Goal: Navigation & Orientation: Find specific page/section

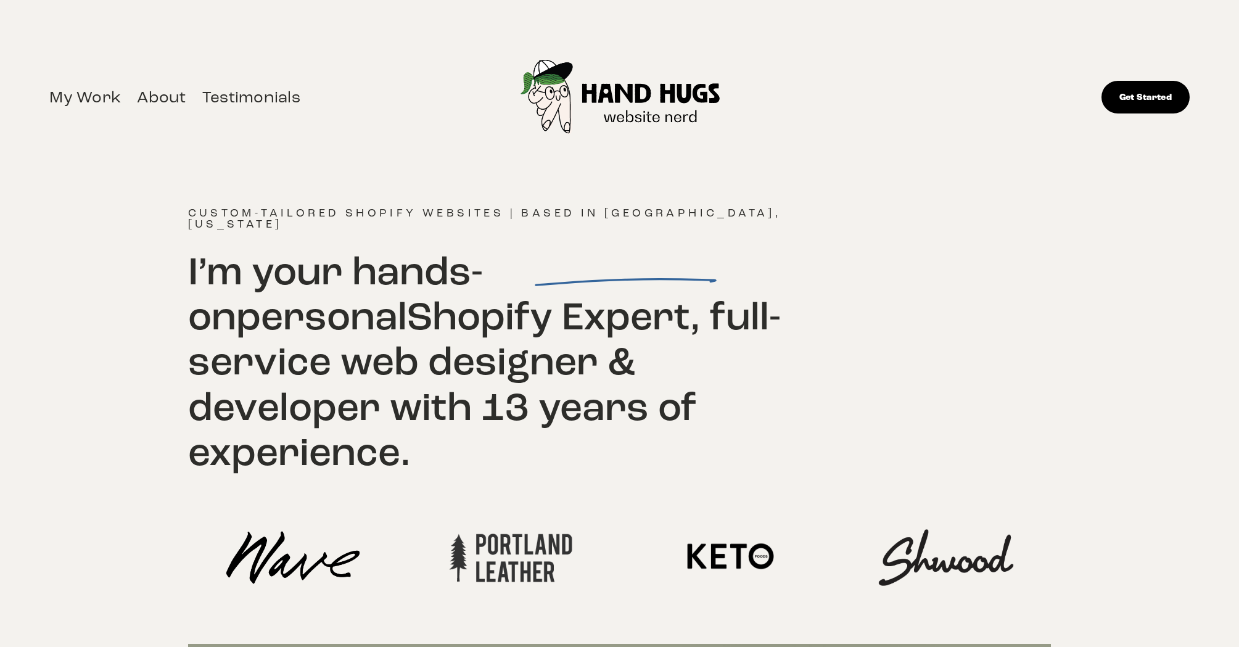
click at [154, 100] on link "About" at bounding box center [161, 96] width 49 height 27
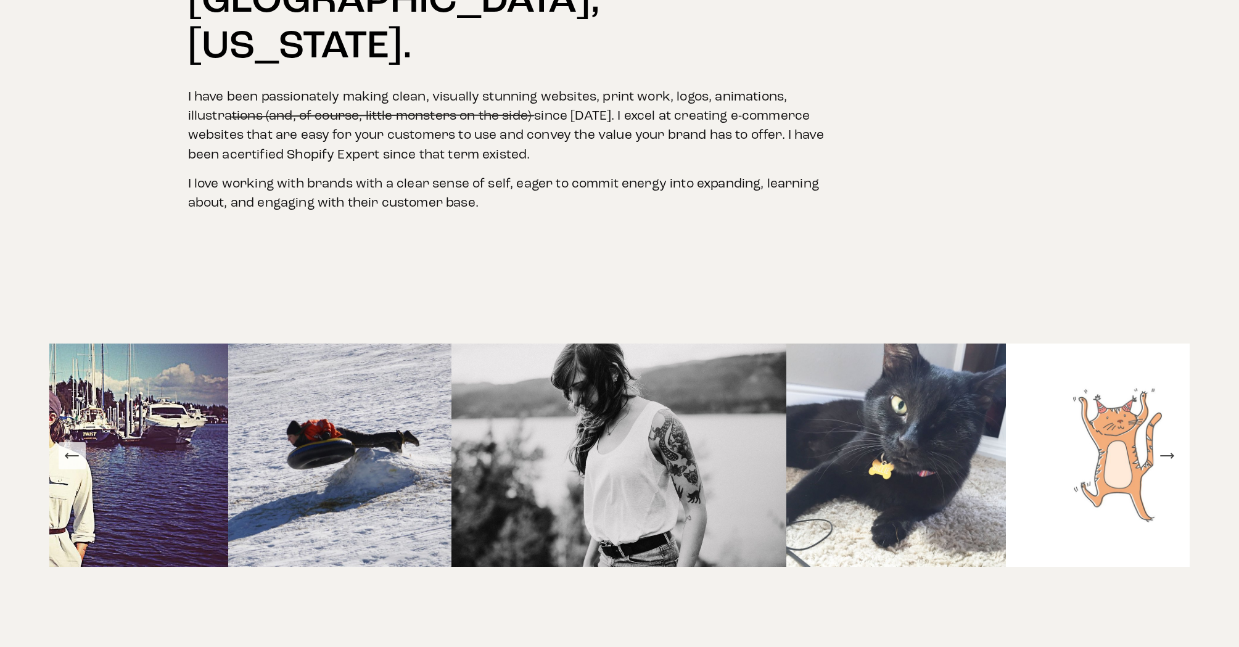
scroll to position [622, 0]
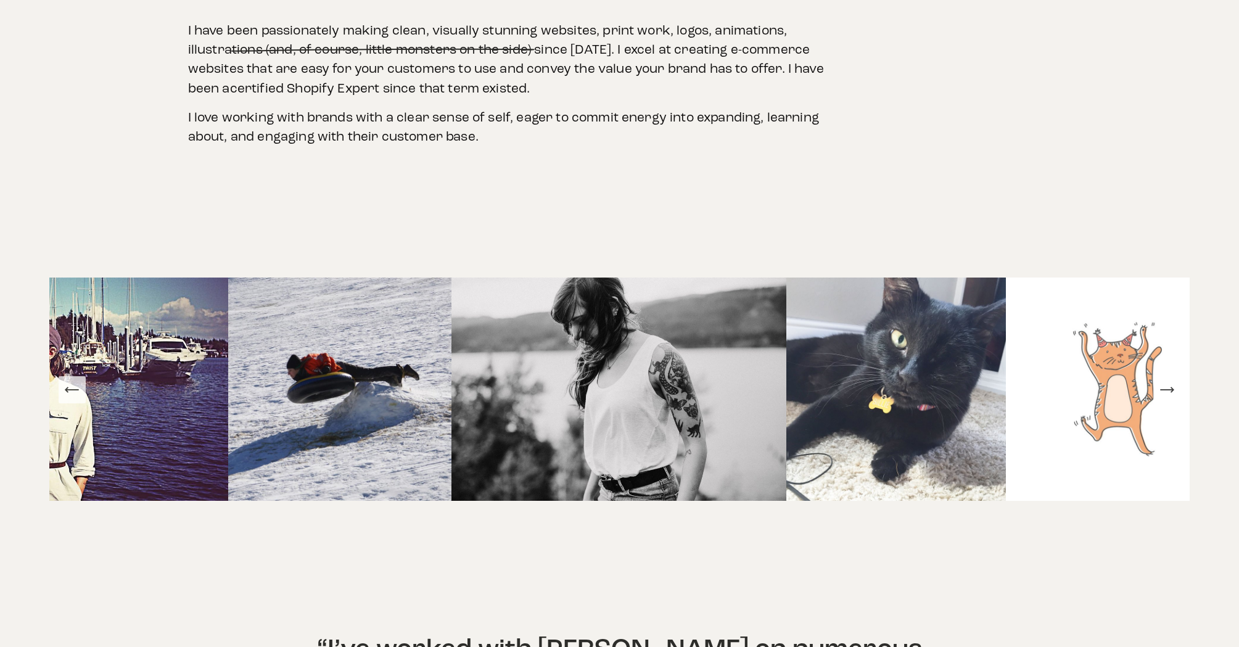
click at [80, 381] on icon "Previous Slide" at bounding box center [72, 389] width 17 height 17
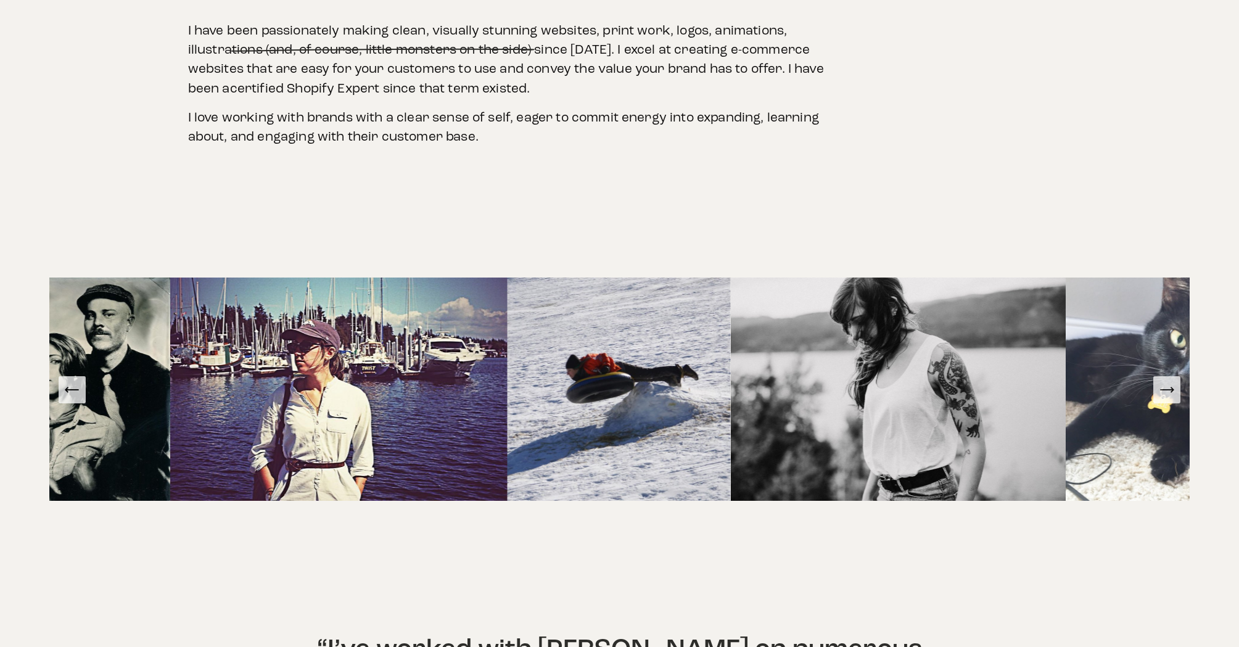
click at [80, 381] on icon "Previous Slide" at bounding box center [72, 389] width 17 height 17
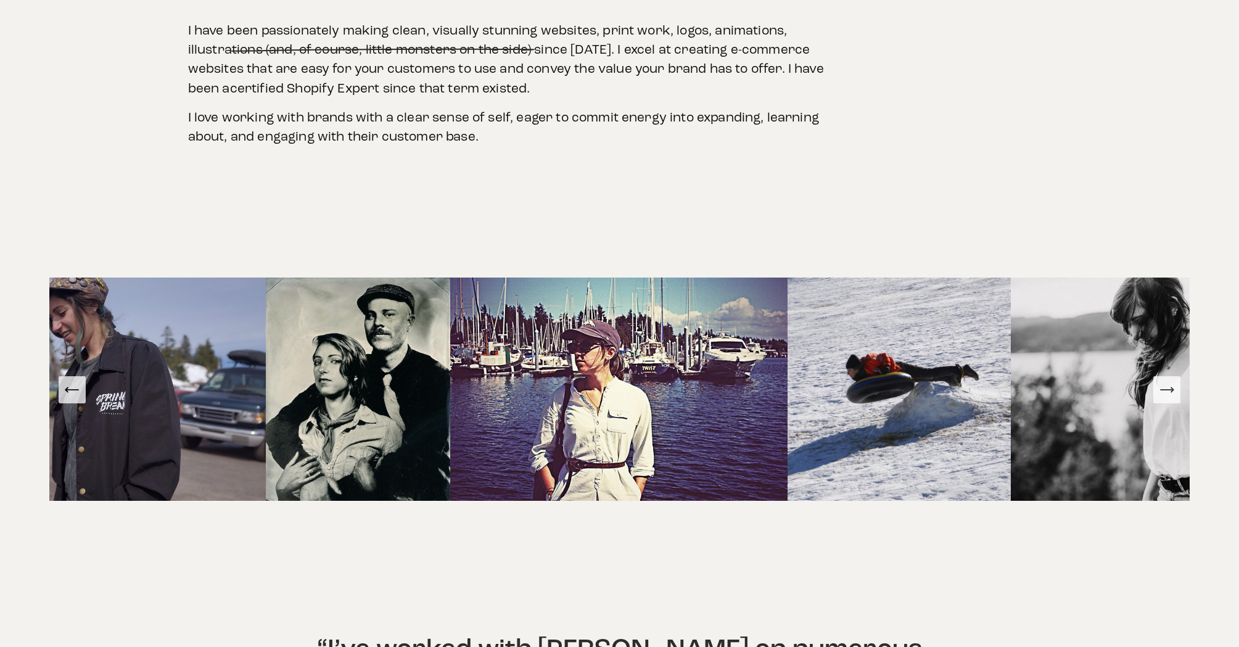
click at [80, 381] on icon "Previous Slide" at bounding box center [72, 389] width 17 height 17
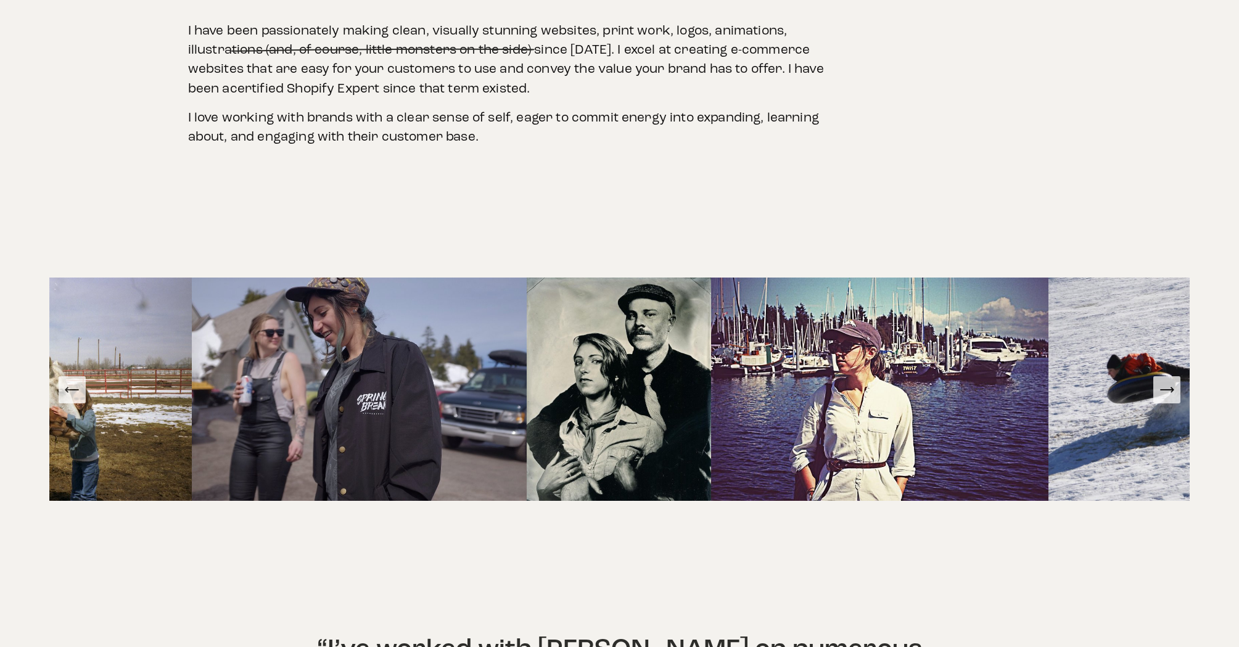
click at [80, 381] on icon "Previous Slide" at bounding box center [72, 389] width 17 height 17
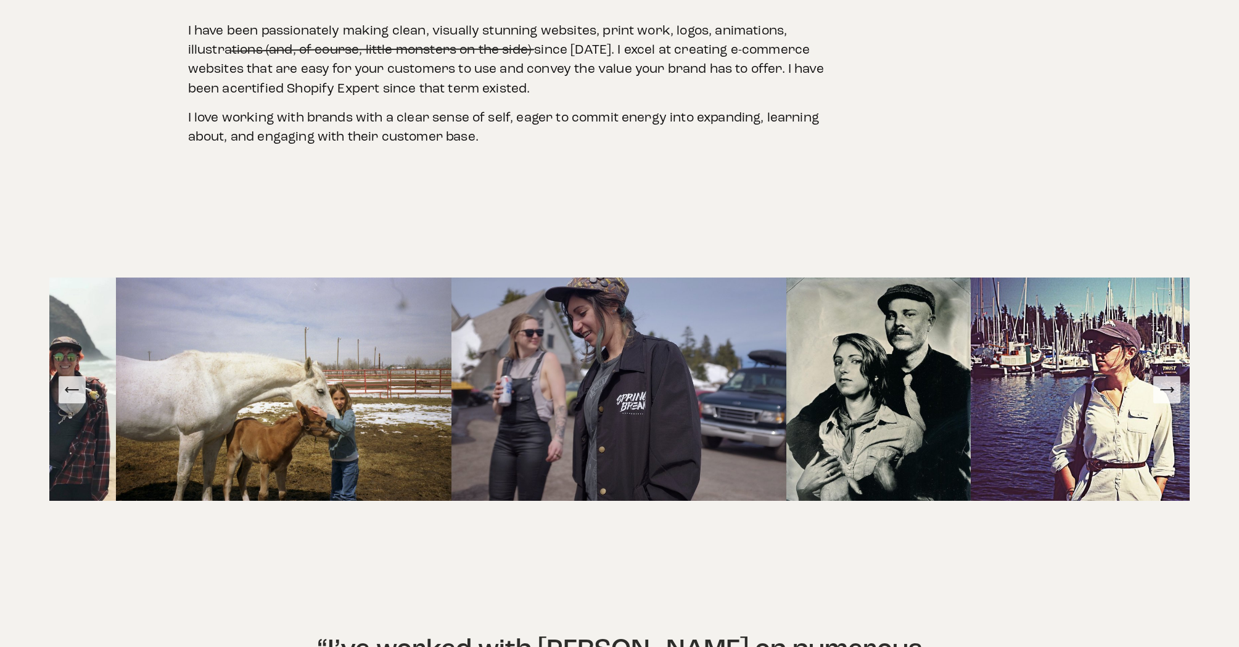
click at [80, 381] on icon "Previous Slide" at bounding box center [72, 389] width 17 height 17
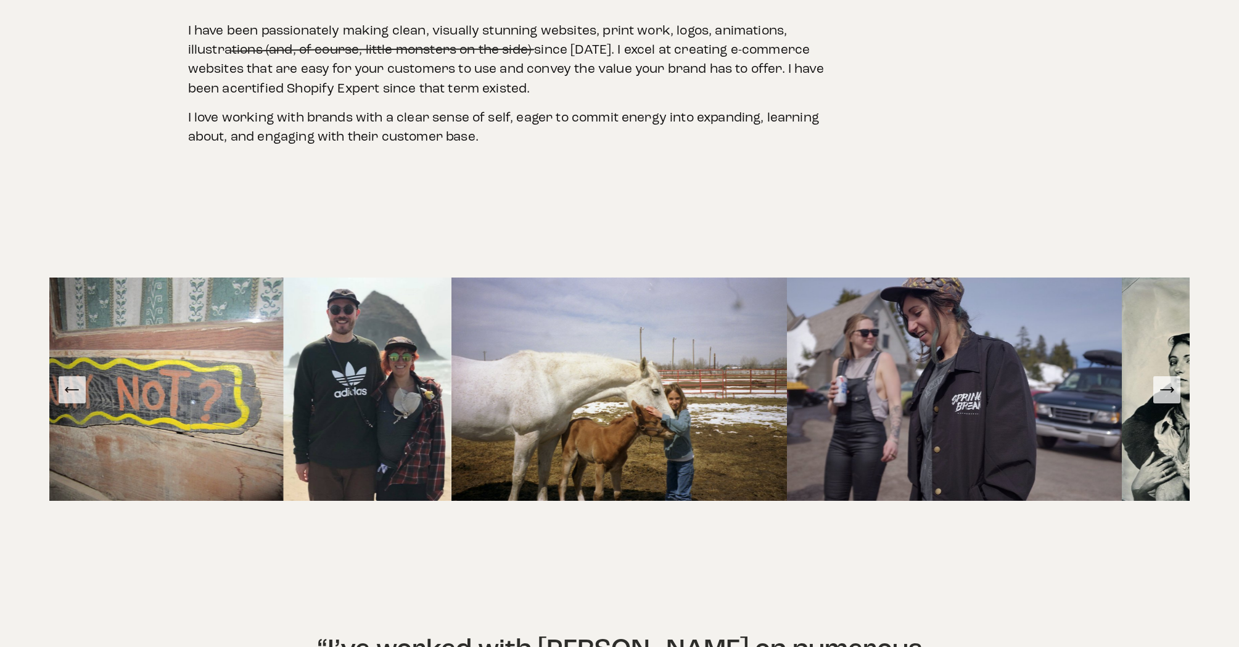
click at [80, 381] on icon "Previous Slide" at bounding box center [72, 389] width 17 height 17
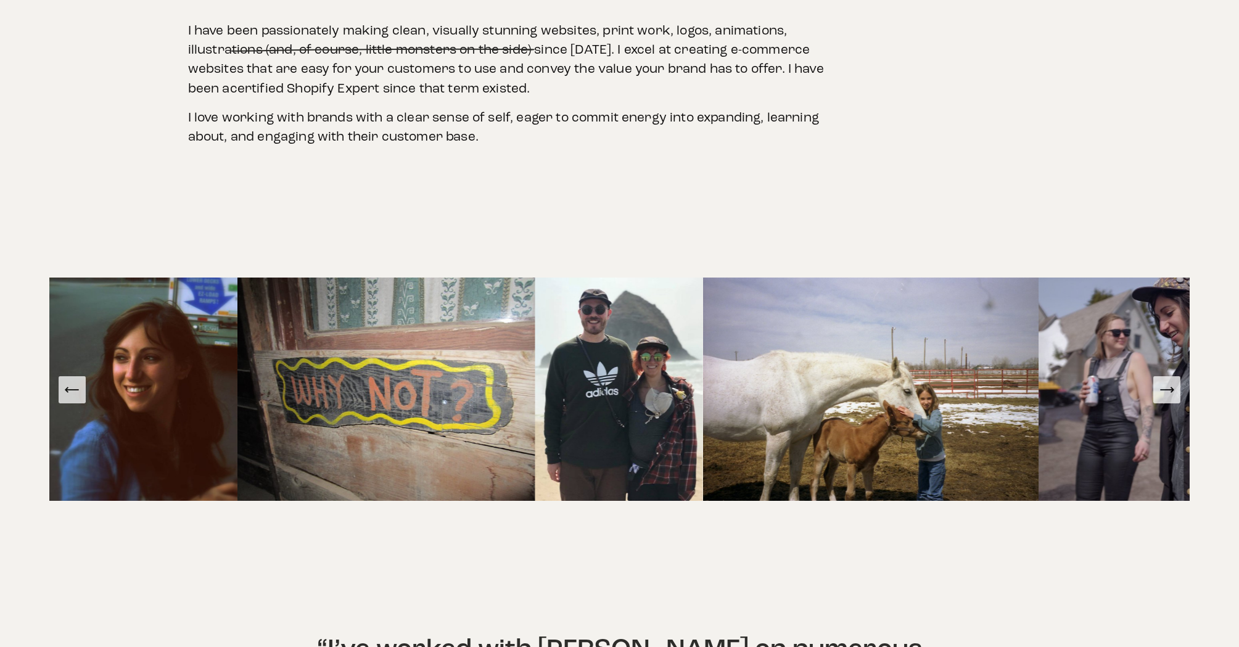
click at [80, 381] on icon "Previous Slide" at bounding box center [72, 389] width 17 height 17
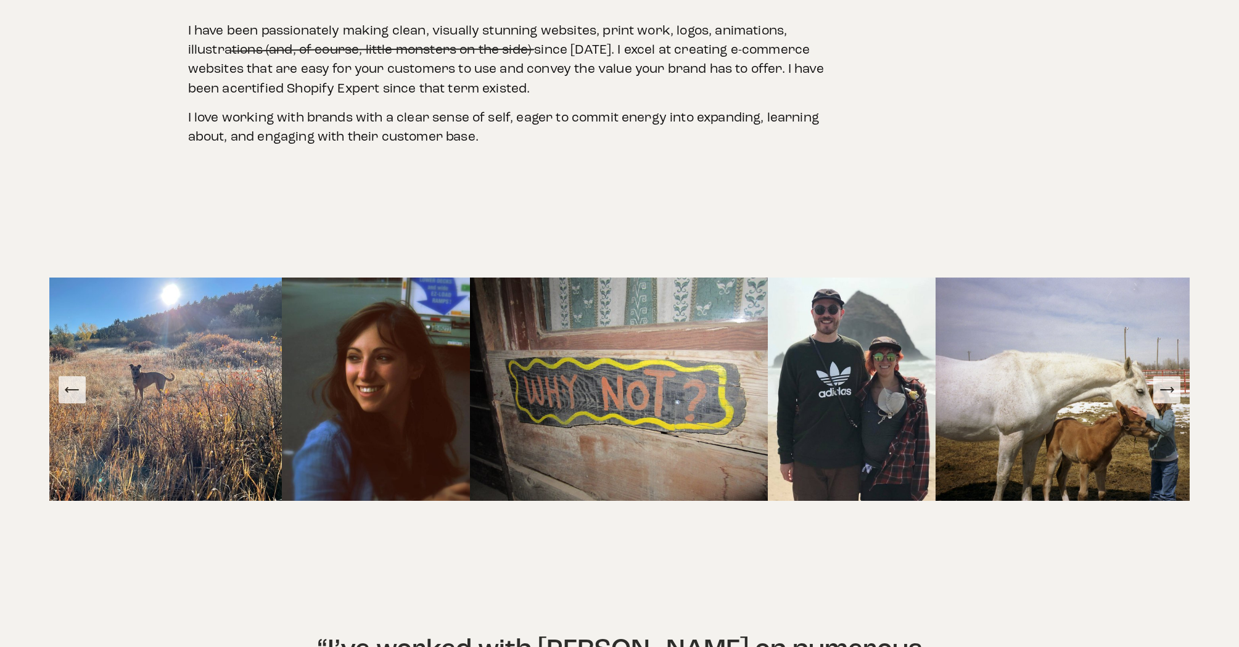
click at [80, 381] on icon "Previous Slide" at bounding box center [72, 389] width 17 height 17
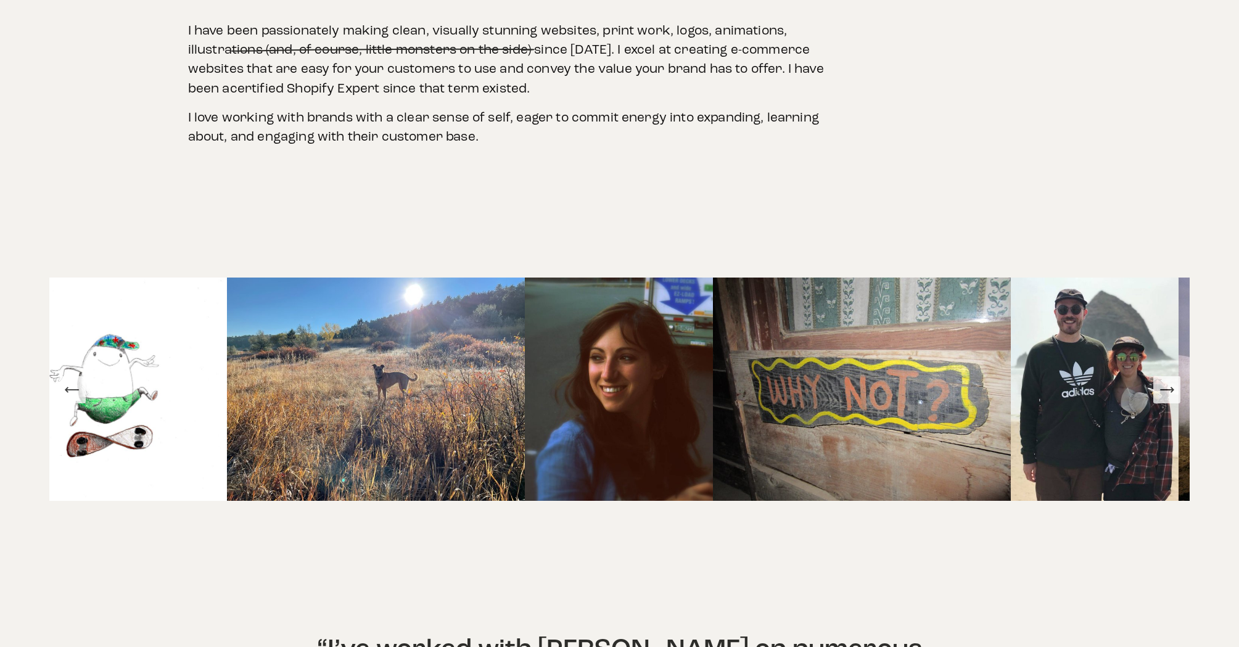
click at [80, 381] on icon "Previous Slide" at bounding box center [72, 389] width 17 height 17
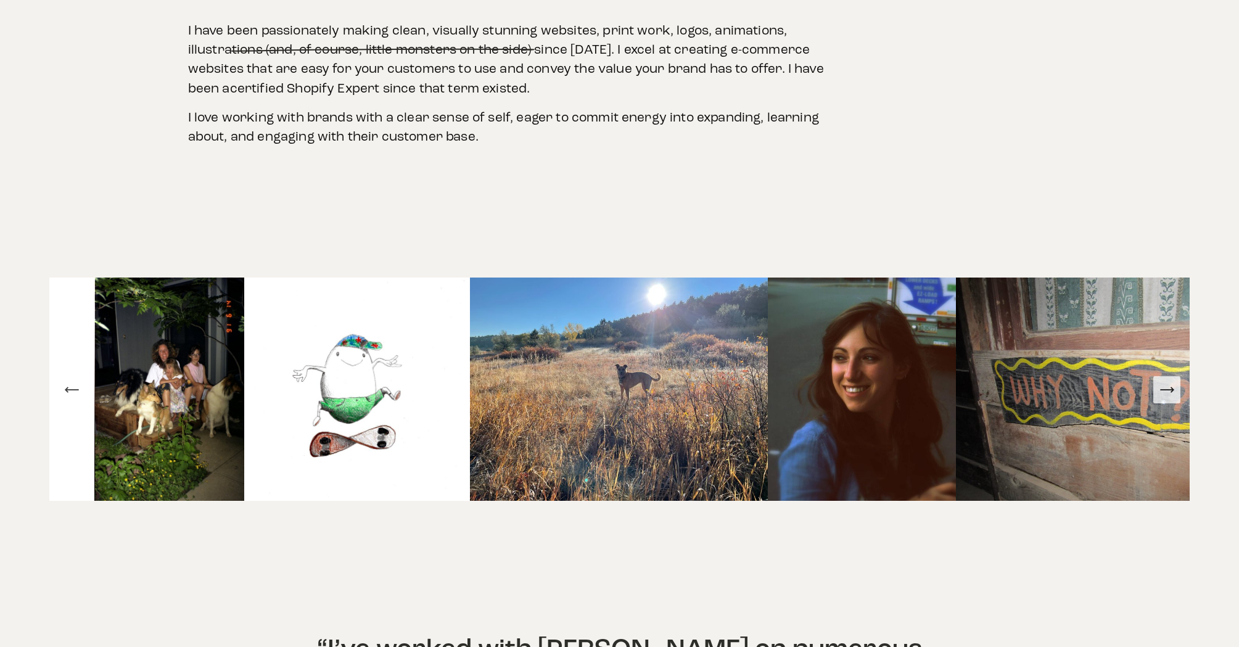
click at [826, 361] on img at bounding box center [862, 389] width 188 height 223
click at [70, 381] on icon "Previous Slide" at bounding box center [72, 389] width 17 height 17
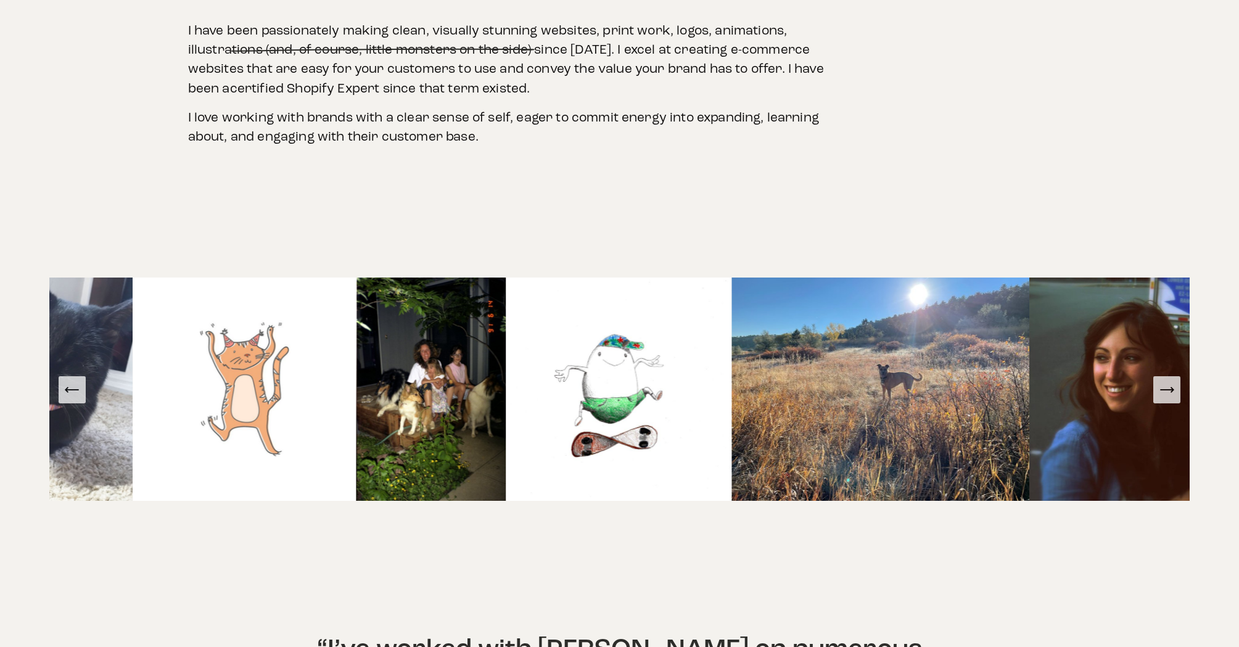
click at [70, 381] on icon "Previous Slide" at bounding box center [72, 389] width 17 height 17
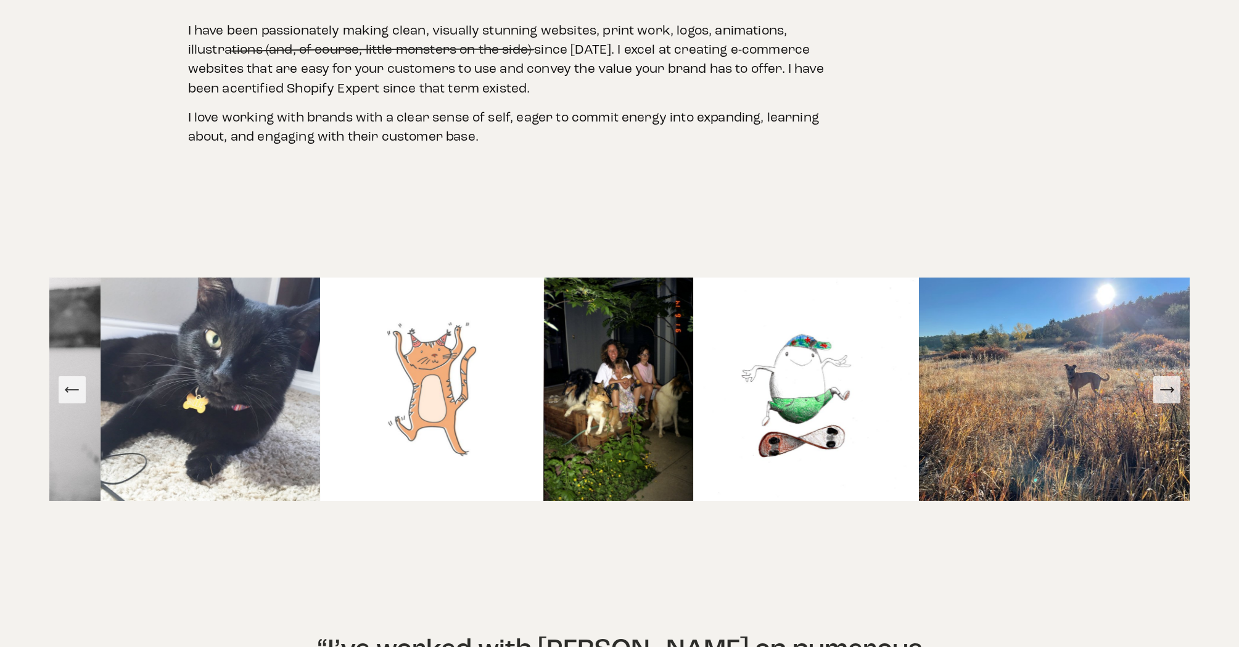
click at [70, 381] on icon "Previous Slide" at bounding box center [72, 389] width 17 height 17
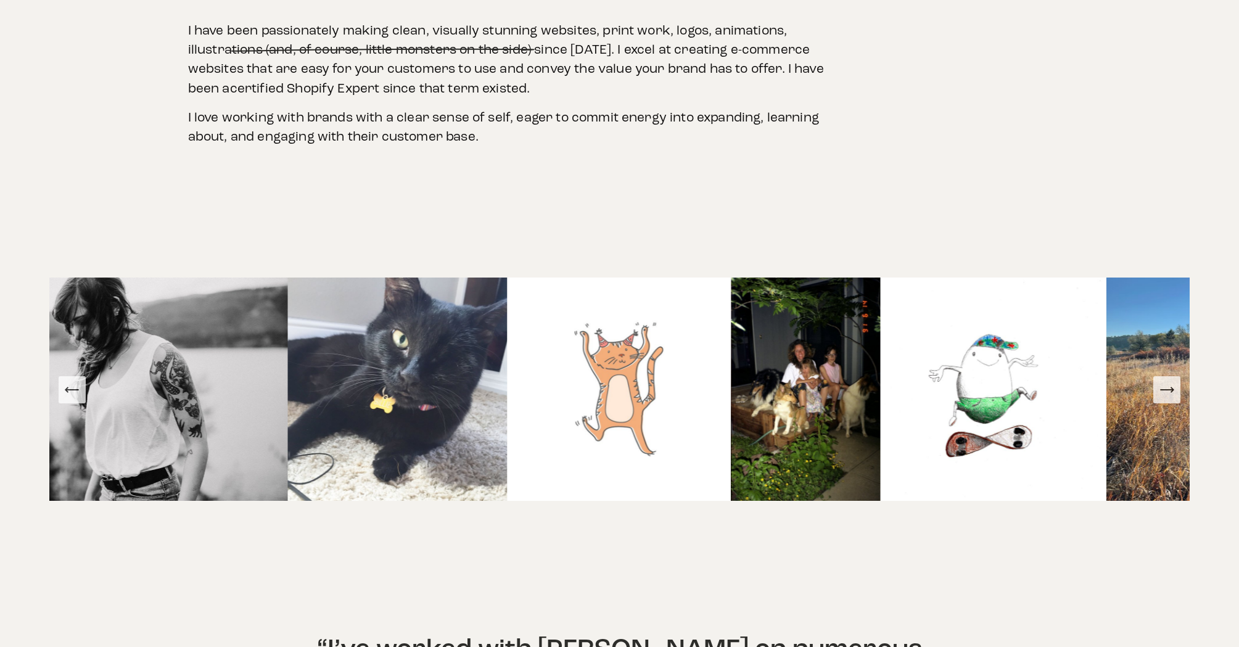
click at [69, 381] on icon "Previous Slide" at bounding box center [72, 389] width 17 height 17
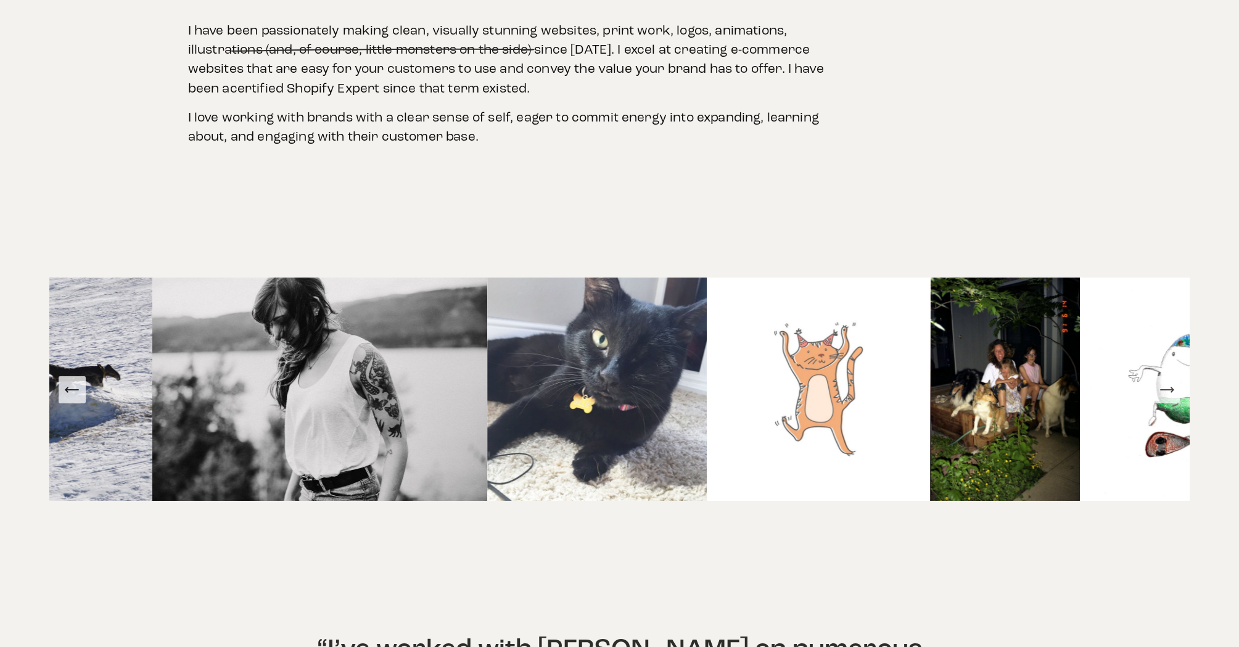
click at [69, 381] on icon "Previous Slide" at bounding box center [72, 389] width 17 height 17
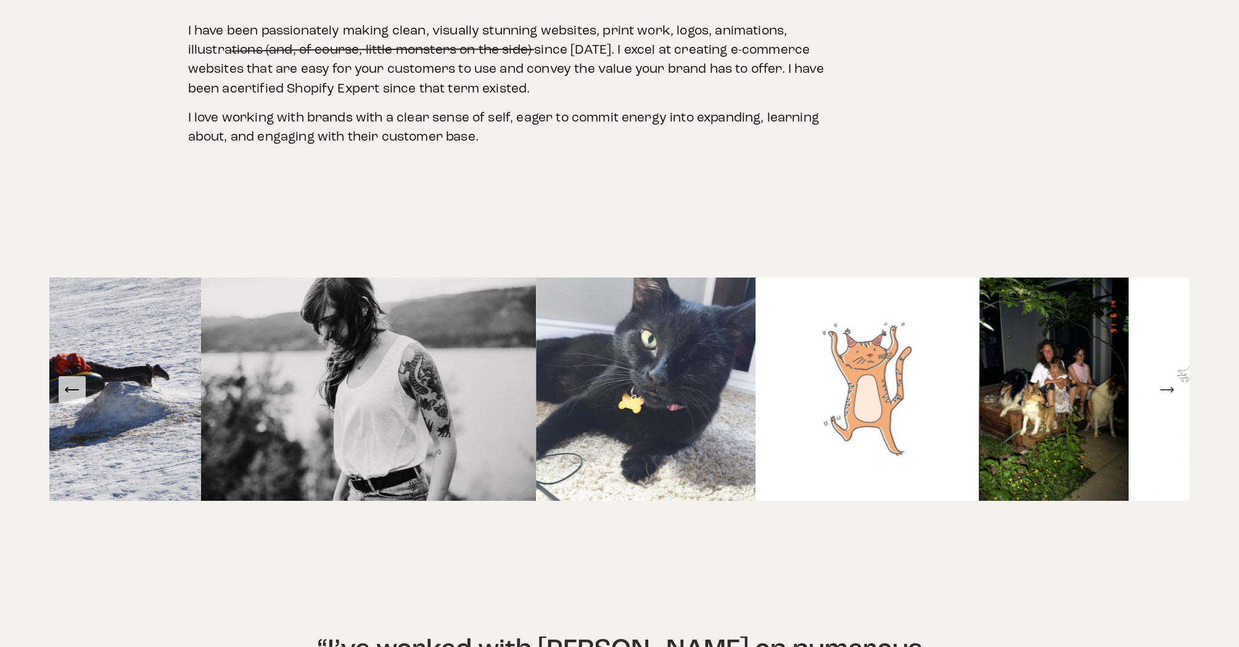
click at [69, 381] on icon "Previous Slide" at bounding box center [72, 389] width 17 height 17
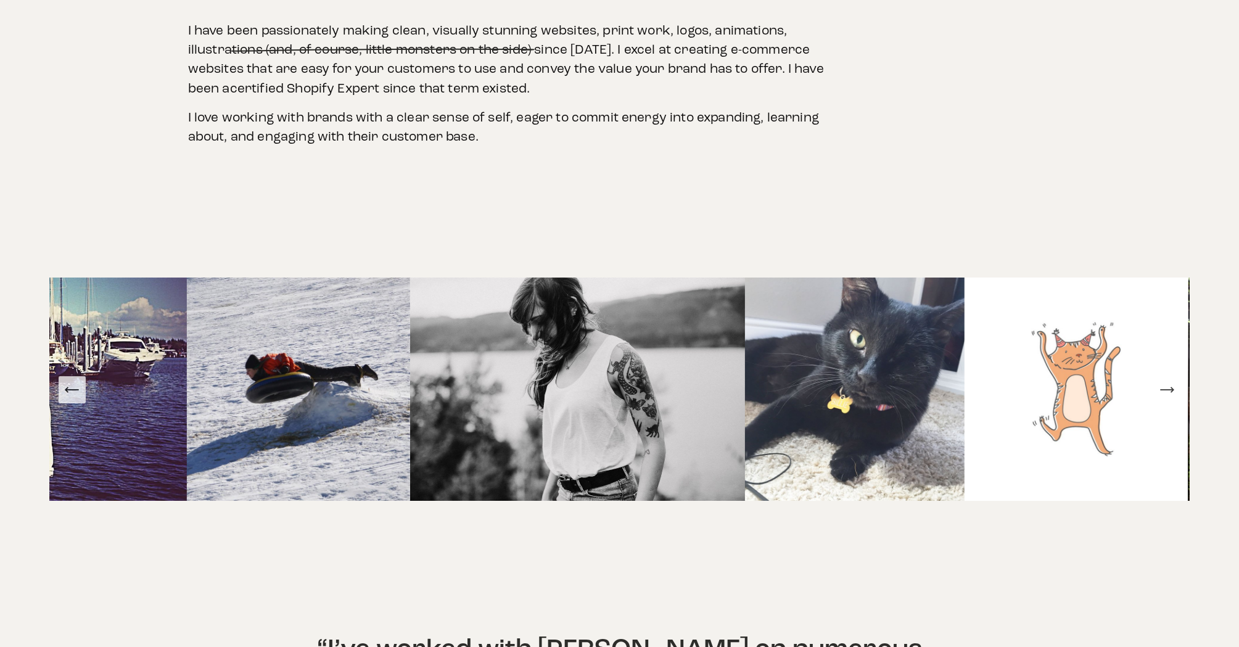
click at [69, 381] on icon "Previous Slide" at bounding box center [72, 389] width 17 height 17
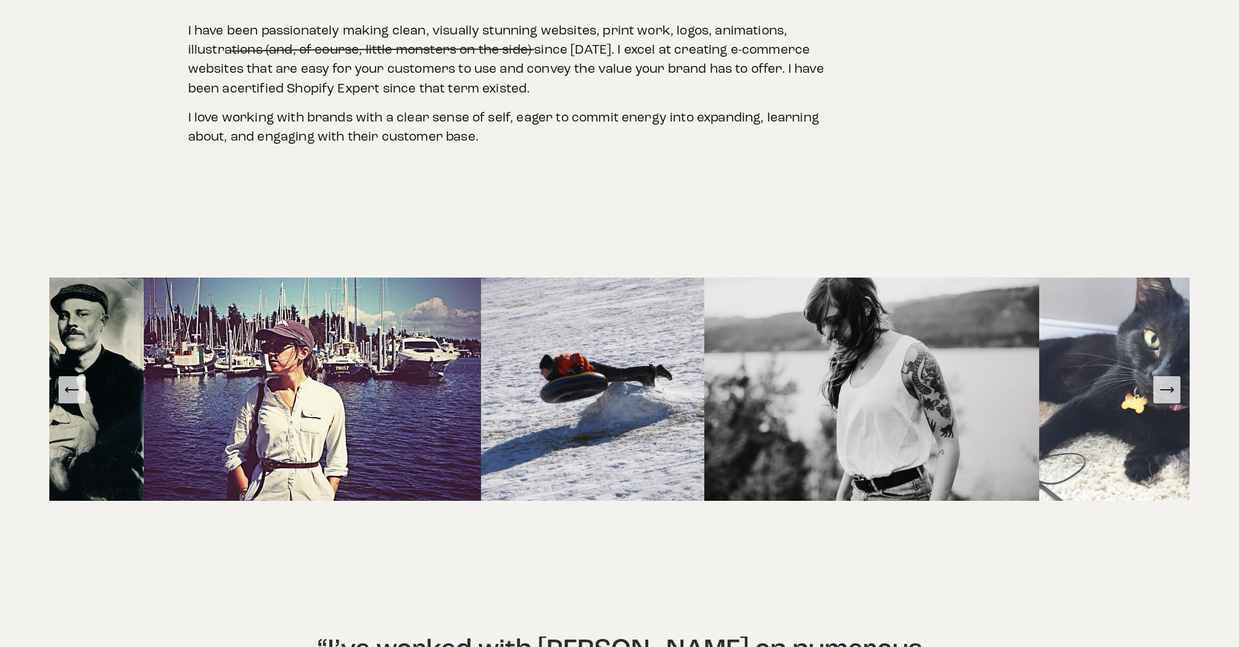
click at [69, 381] on icon "Previous Slide" at bounding box center [72, 389] width 17 height 17
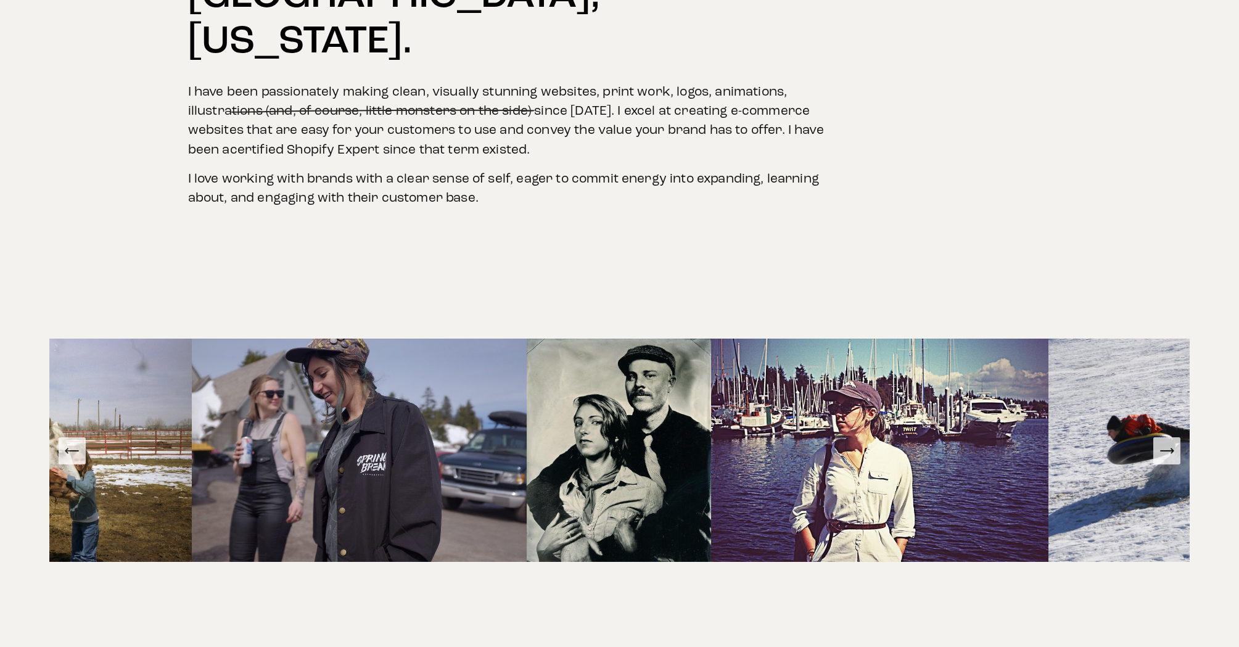
scroll to position [0, 0]
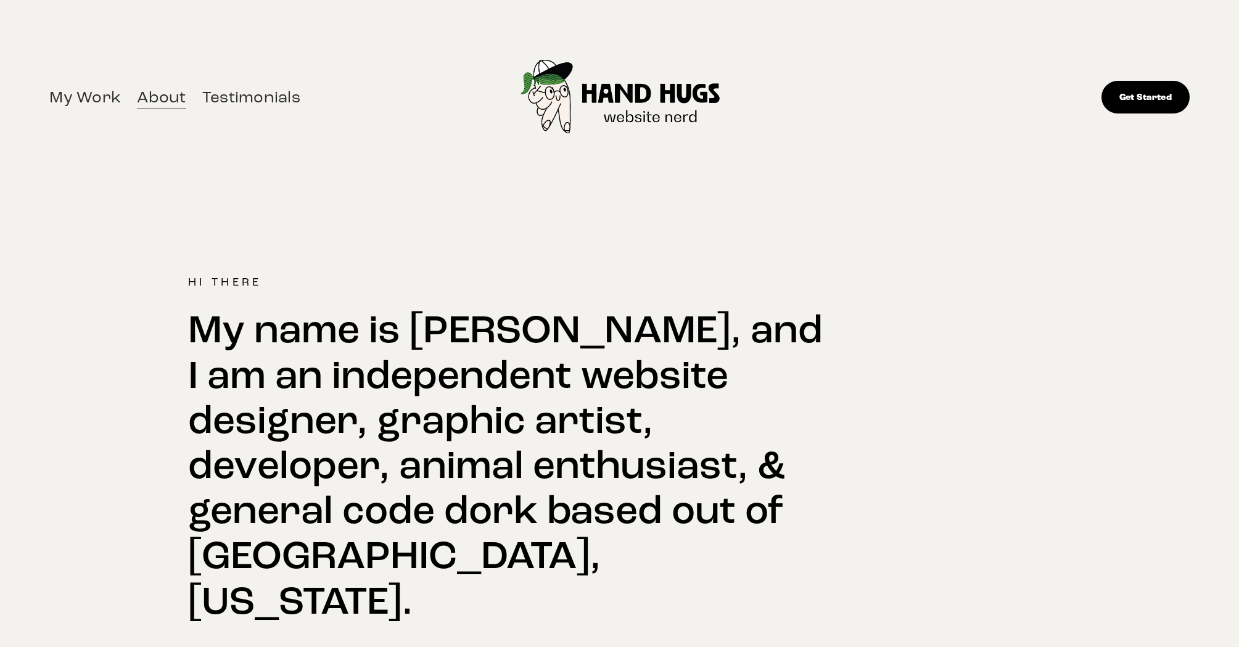
click at [94, 104] on link "My Work" at bounding box center [85, 96] width 72 height 27
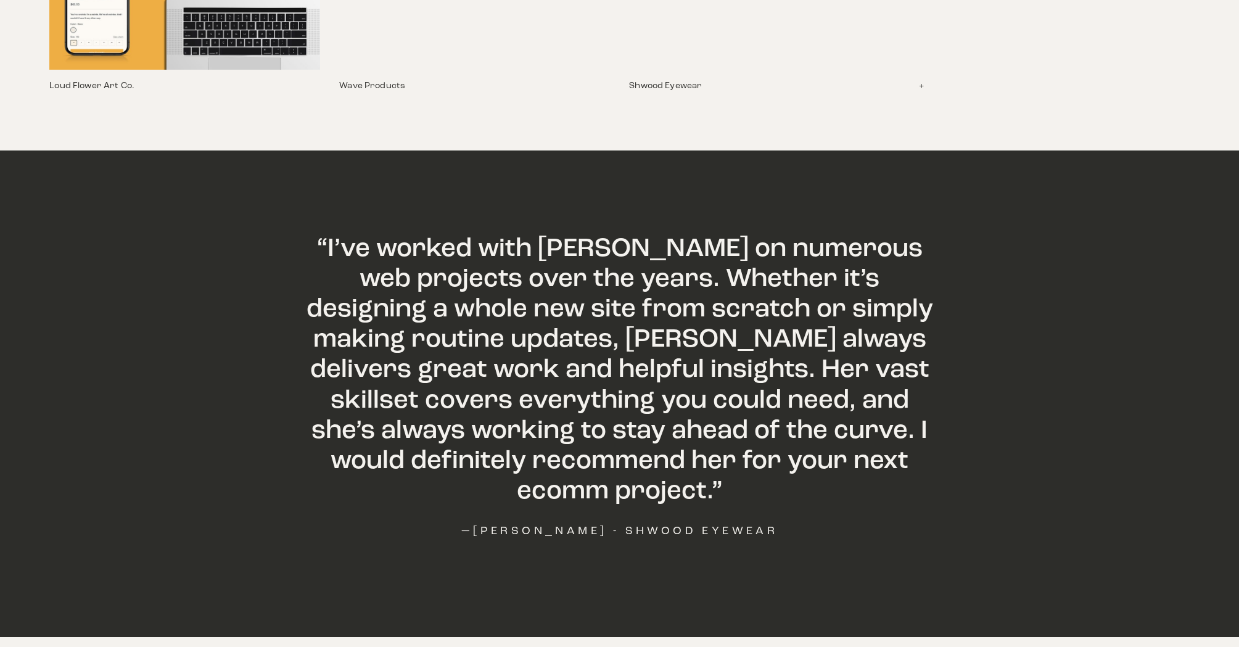
scroll to position [2159, 0]
